Goal: Information Seeking & Learning: Learn about a topic

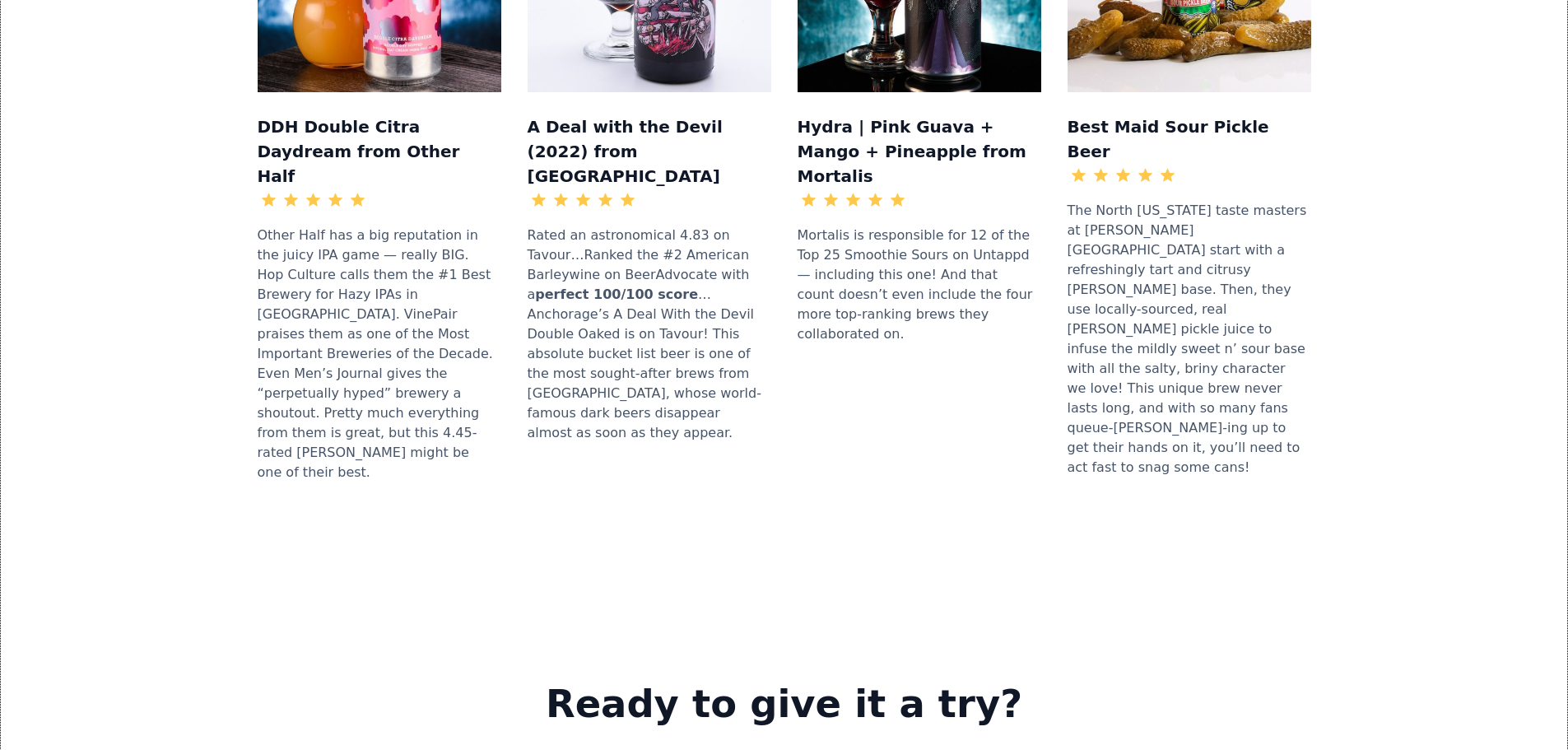
scroll to position [2388, 0]
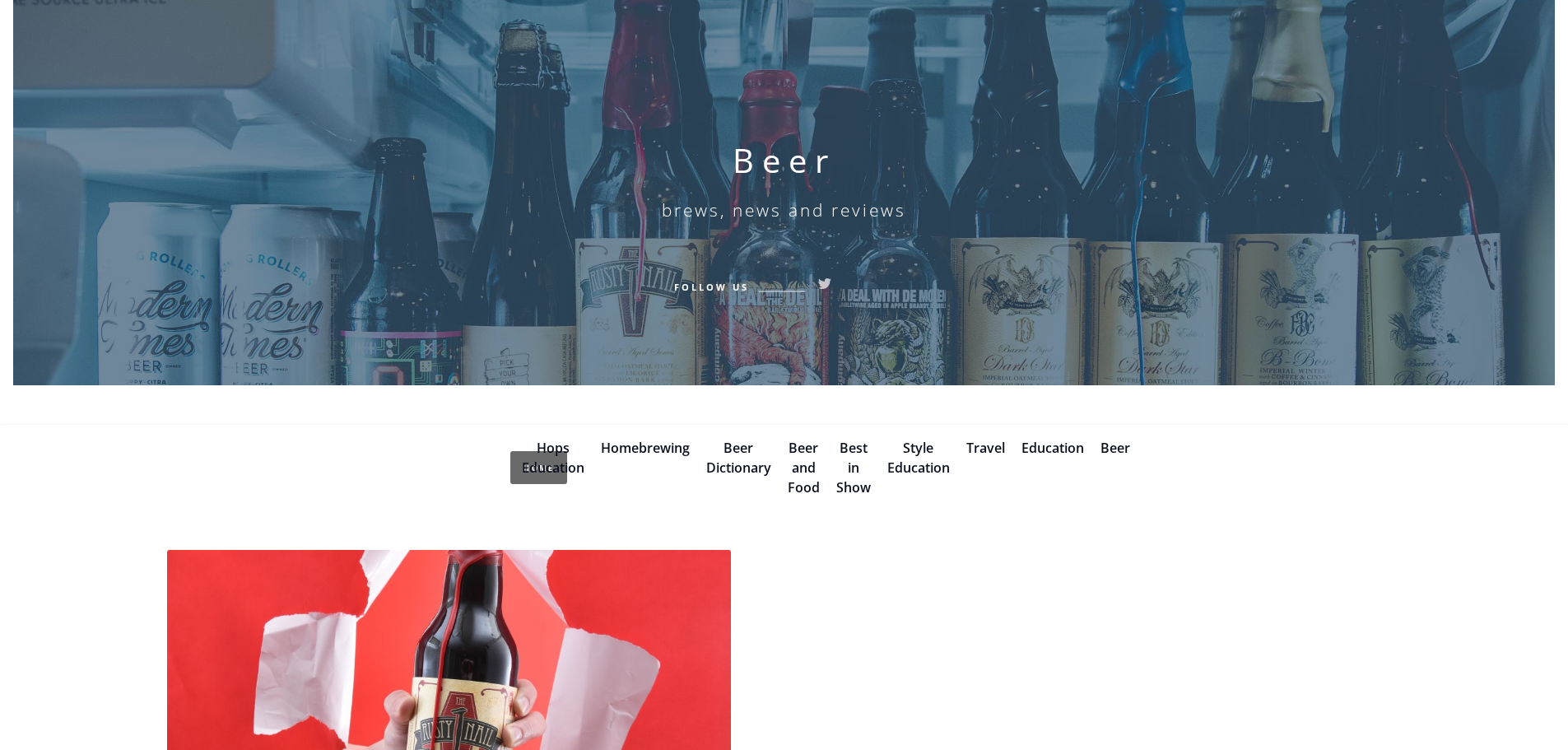
scroll to position [329, 0]
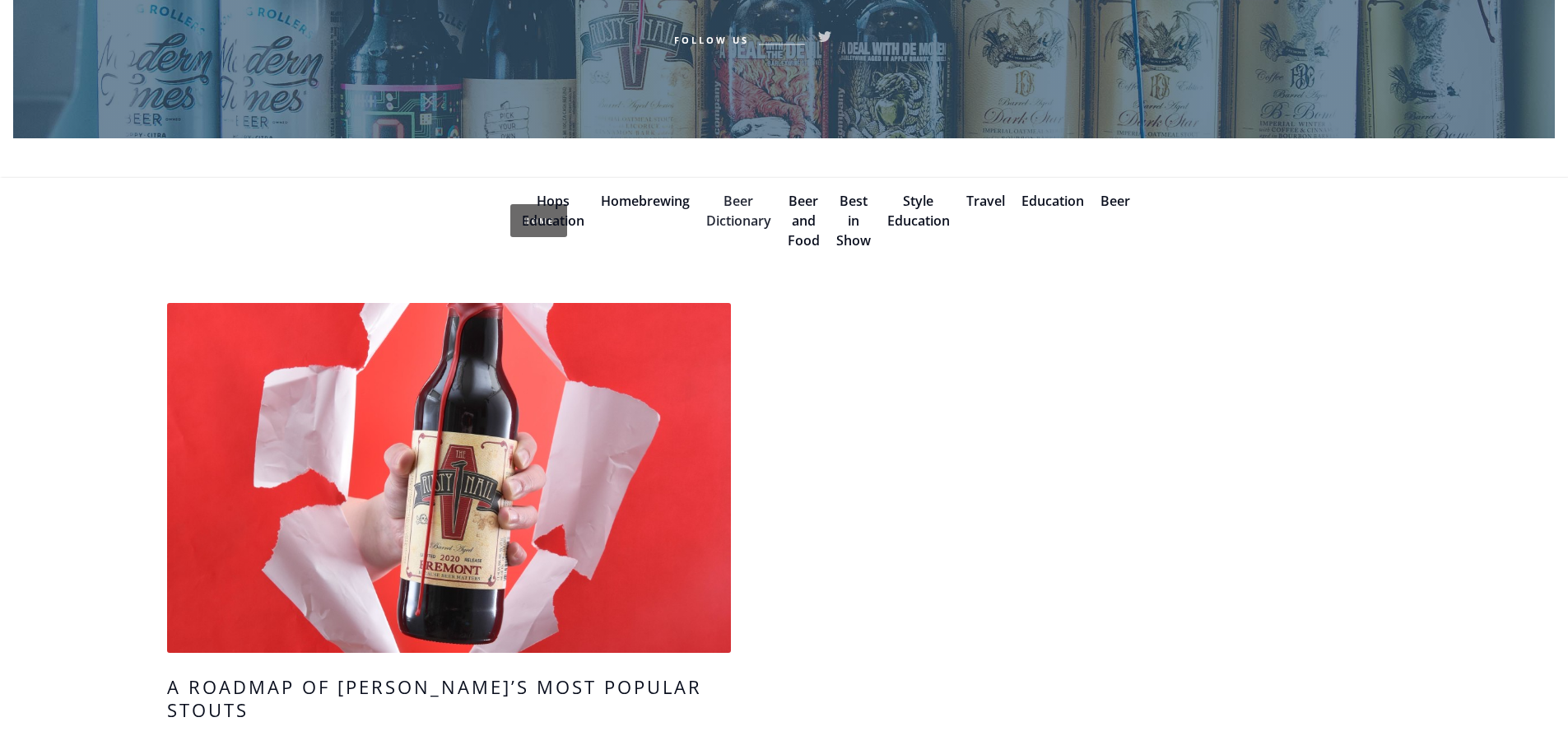
click at [749, 194] on link "Beer Dictionary" at bounding box center [738, 211] width 65 height 38
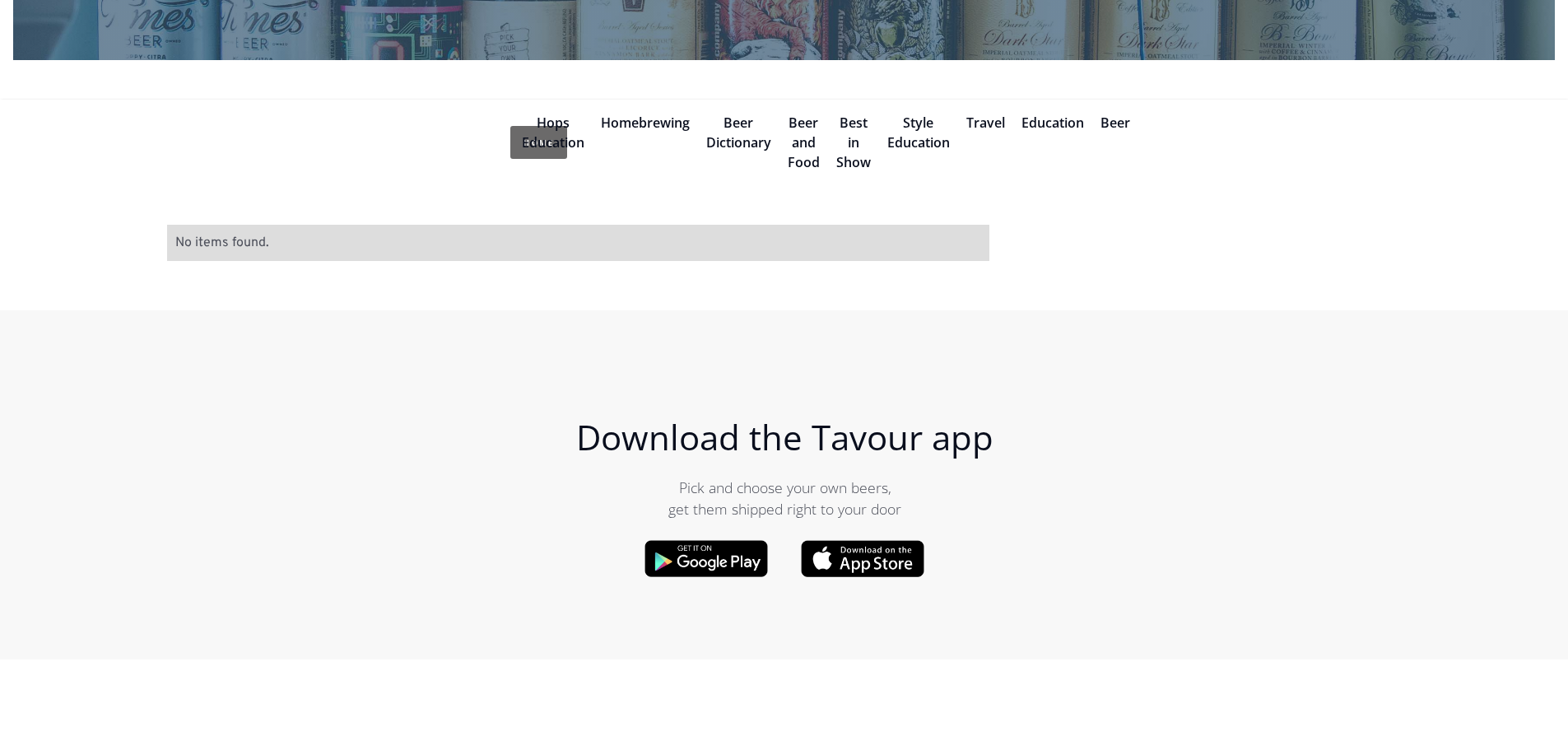
scroll to position [412, 0]
